Goal: Book appointment/travel/reservation

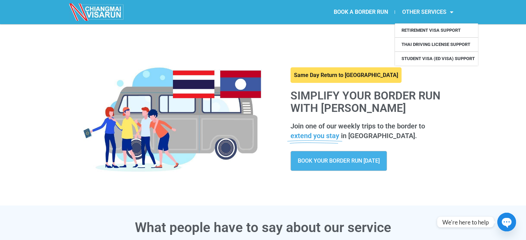
click at [448, 11] on span "Menu" at bounding box center [449, 12] width 7 height 12
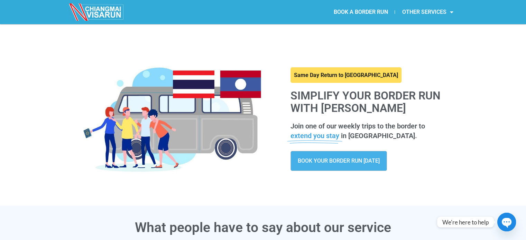
click at [448, 11] on span "Menu" at bounding box center [449, 12] width 7 height 12
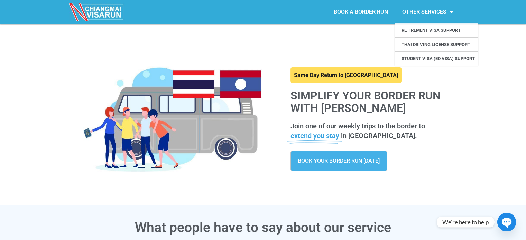
click at [360, 28] on div "Same Day Return to [GEOGRAPHIC_DATA] Simplify your border run with [PERSON_NAME…" at bounding box center [263, 110] width 394 height 173
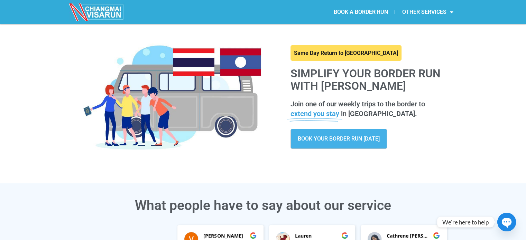
scroll to position [35, 0]
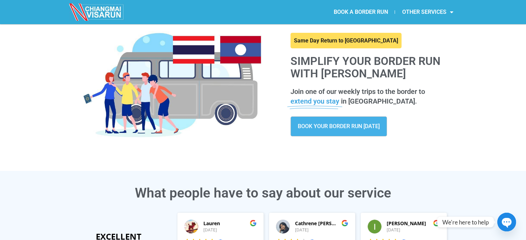
click at [354, 126] on span "BOOK YOUR BORDER RUN [DATE]" at bounding box center [339, 127] width 82 height 6
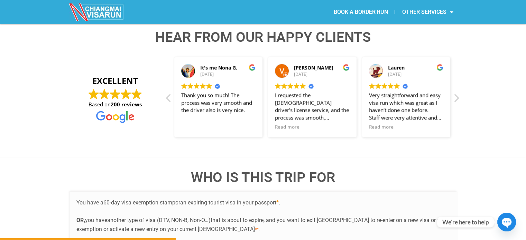
scroll to position [1037, 0]
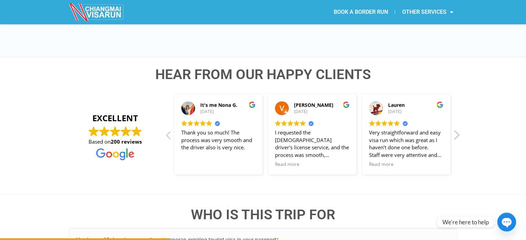
click at [454, 129] on div "Next review" at bounding box center [456, 137] width 8 height 17
click at [458, 129] on div "Next review" at bounding box center [456, 137] width 8 height 17
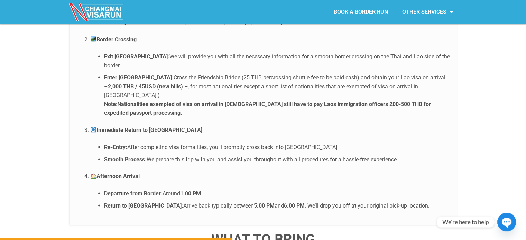
scroll to position [1451, 0]
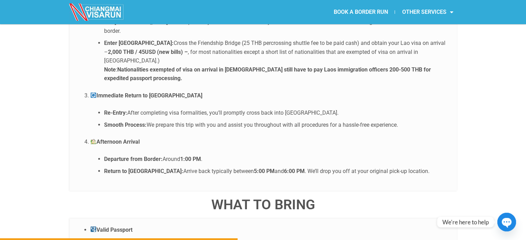
drag, startPoint x: 78, startPoint y: 105, endPoint x: 206, endPoint y: 104, distance: 127.5
click at [206, 104] on ol "Morning Departure Pick-Up Time: Between 6:30 AM and 7:30 AM from your specified…" at bounding box center [262, 53] width 373 height 246
click at [219, 110] on div at bounding box center [238, 114] width 66 height 14
click at [235, 113] on div at bounding box center [238, 114] width 66 height 14
click at [320, 138] on p "Afternoon Arrival" at bounding box center [269, 142] width 359 height 9
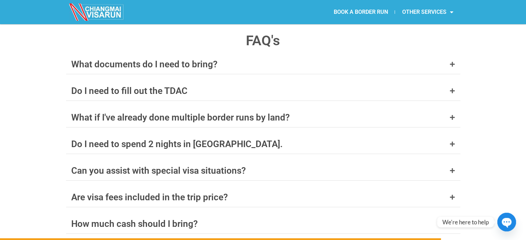
scroll to position [2661, 0]
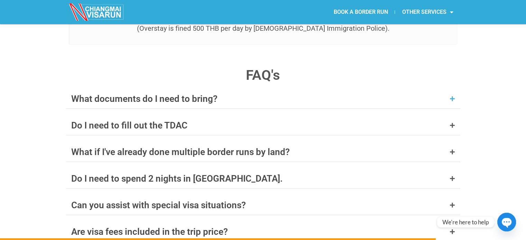
click at [259, 89] on div "What documents do I need to bring?" at bounding box center [263, 98] width 394 height 19
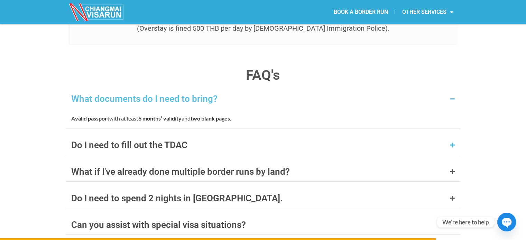
click at [256, 135] on div "Do I need to fill out the TDAC" at bounding box center [263, 144] width 394 height 19
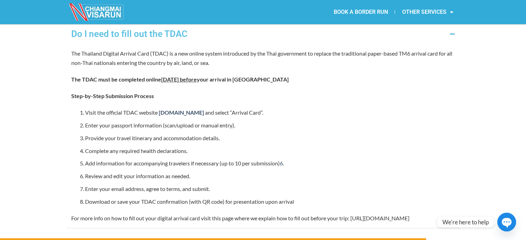
scroll to position [2765, 0]
